Goal: Find contact information: Find contact information

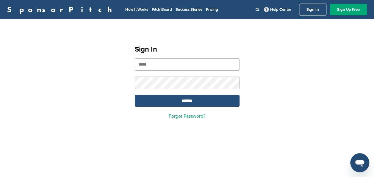
type input "**********"
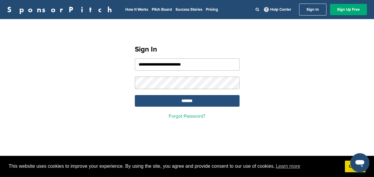
click at [160, 101] on input "*******" at bounding box center [187, 101] width 105 height 12
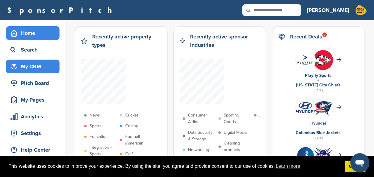
click at [27, 63] on div "My CRM" at bounding box center [34, 66] width 51 height 11
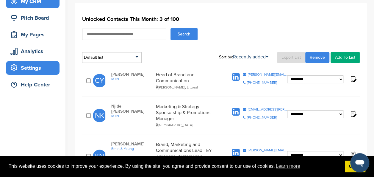
scroll to position [30, 0]
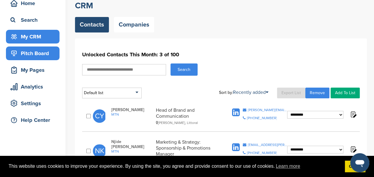
click at [36, 56] on div "Pitch Board" at bounding box center [34, 53] width 51 height 11
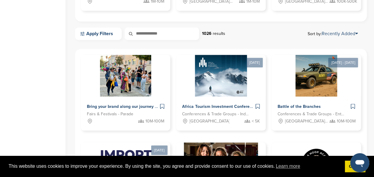
scroll to position [149, 0]
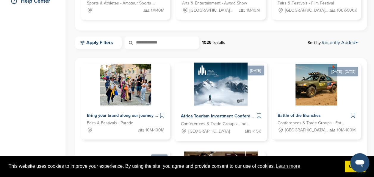
click at [249, 129] on icon at bounding box center [248, 131] width 6 height 6
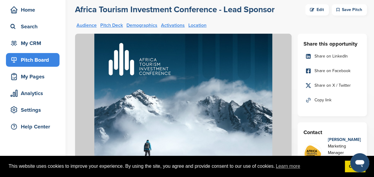
scroll to position [60, 0]
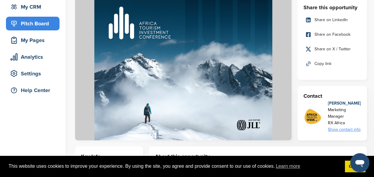
click at [340, 129] on div "Show contact info" at bounding box center [344, 129] width 33 height 7
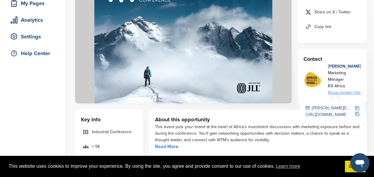
scroll to position [0, 0]
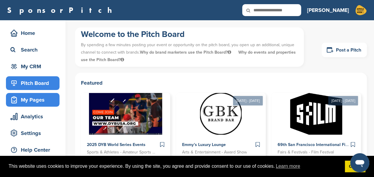
click at [26, 101] on div "My Pages" at bounding box center [34, 99] width 51 height 11
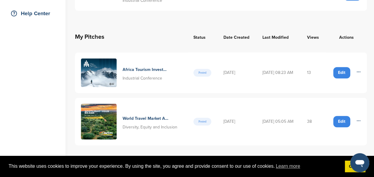
scroll to position [149, 0]
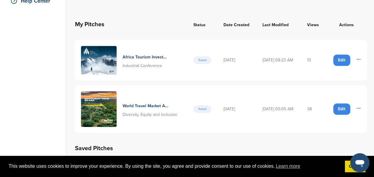
click at [127, 57] on h4 "Africa Tourism Investment Conference Lead Sponsor" at bounding box center [146, 57] width 46 height 7
